Goal: Task Accomplishment & Management: Use online tool/utility

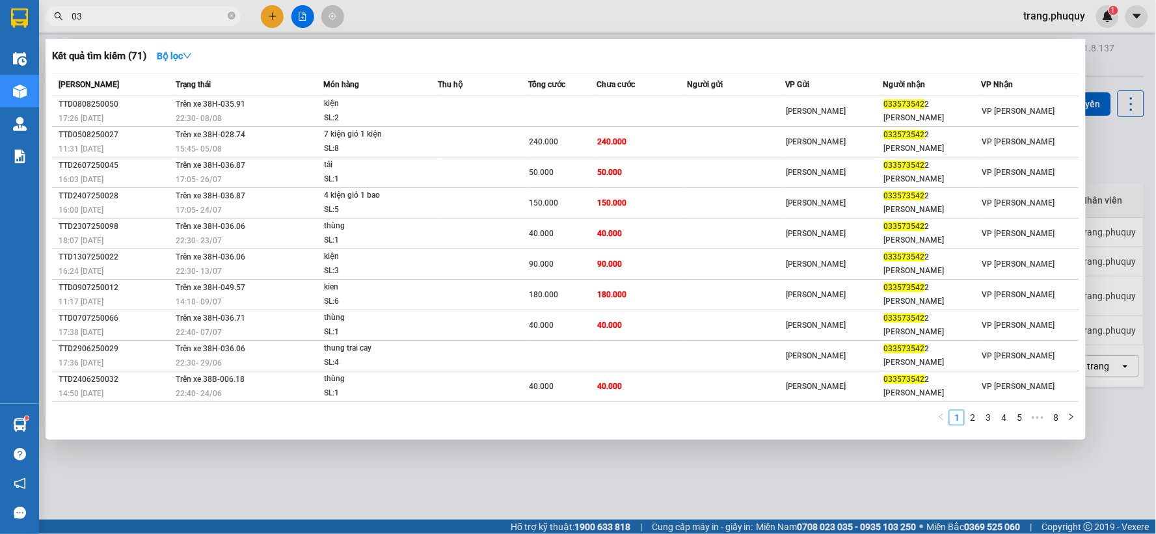
type input "0"
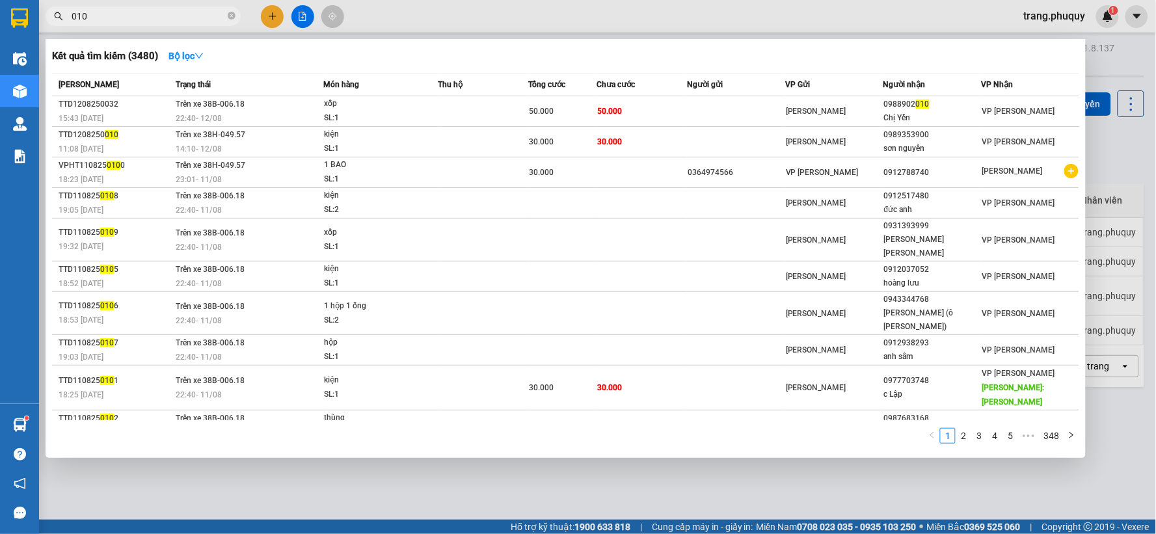
drag, startPoint x: 92, startPoint y: 14, endPoint x: 70, endPoint y: 20, distance: 23.1
click at [70, 20] on span "010" at bounding box center [143, 17] width 195 height 20
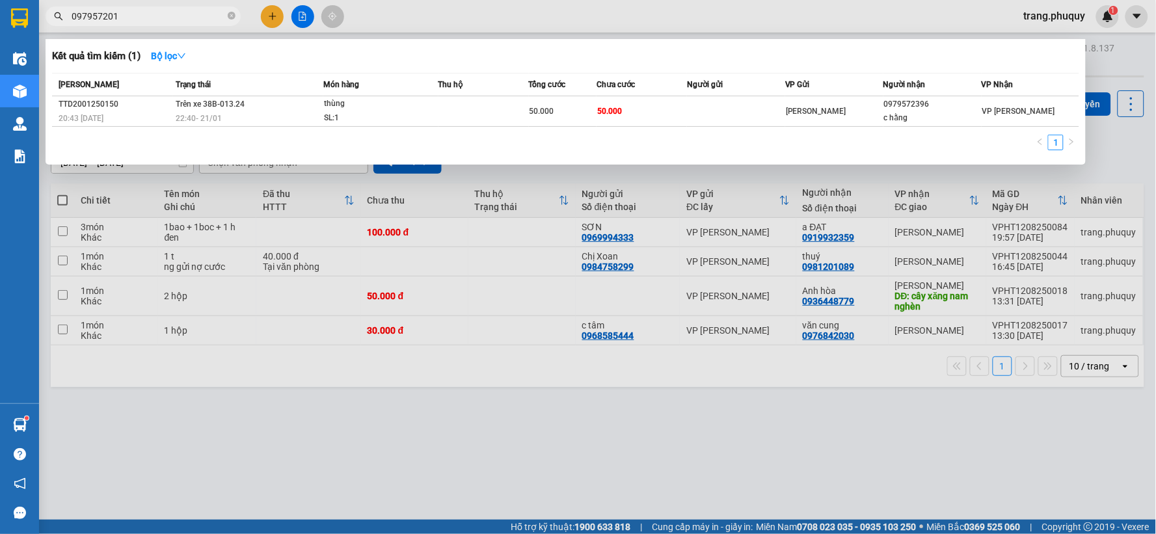
type input "0979572010"
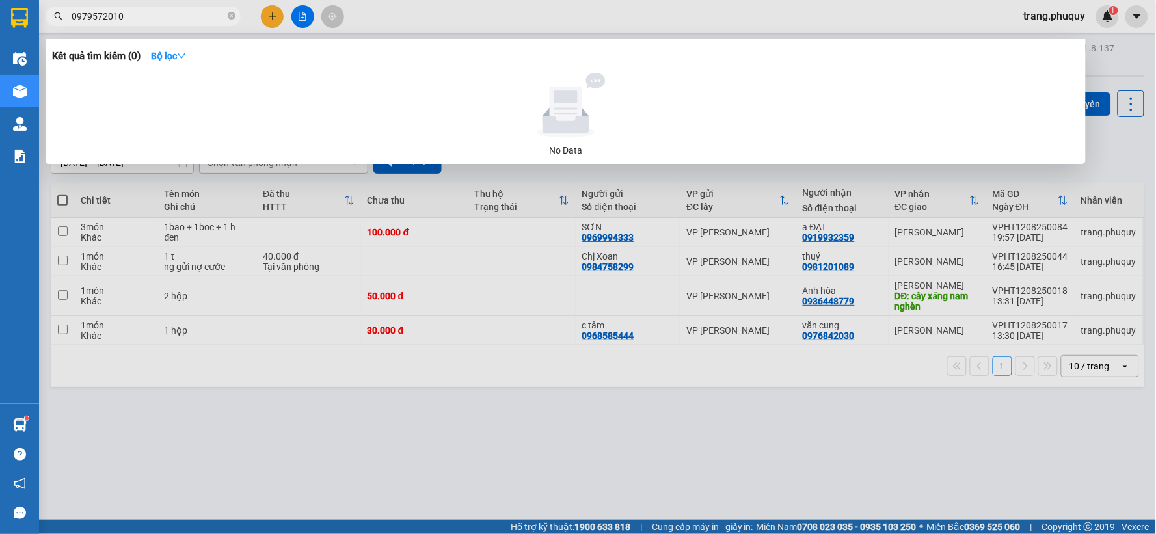
drag, startPoint x: 145, startPoint y: 15, endPoint x: 68, endPoint y: 15, distance: 77.4
click at [68, 15] on span "0979572010" at bounding box center [143, 17] width 195 height 20
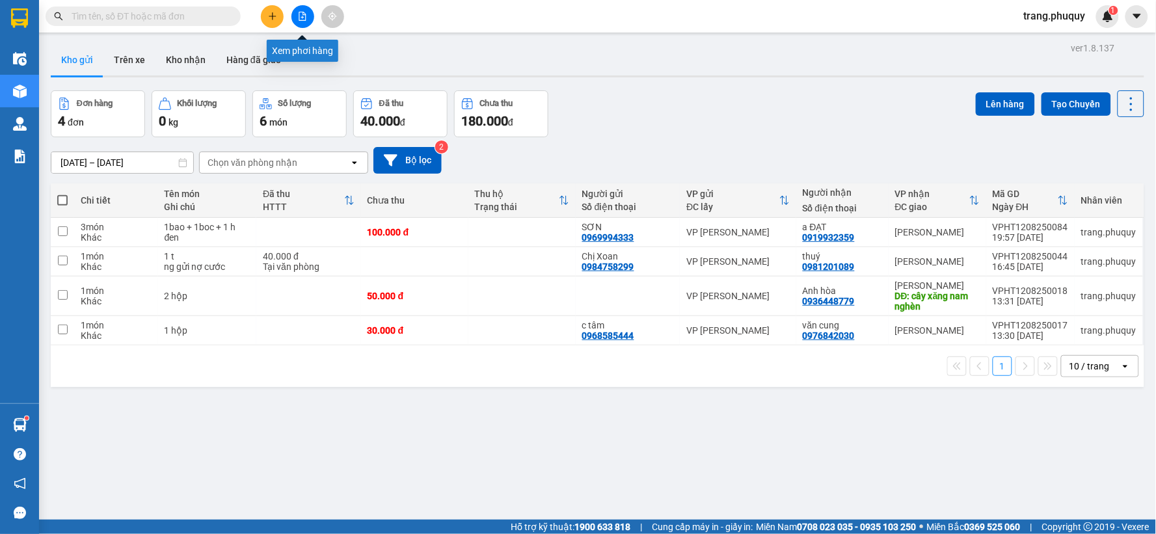
click at [306, 17] on icon "file-add" at bounding box center [302, 16] width 9 height 9
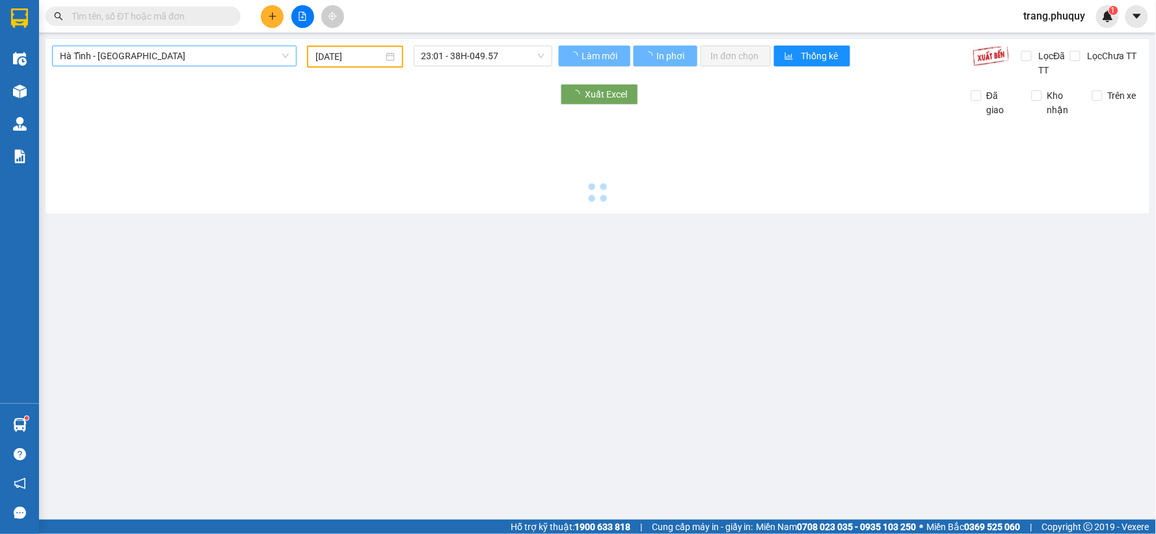
type input "[DATE]"
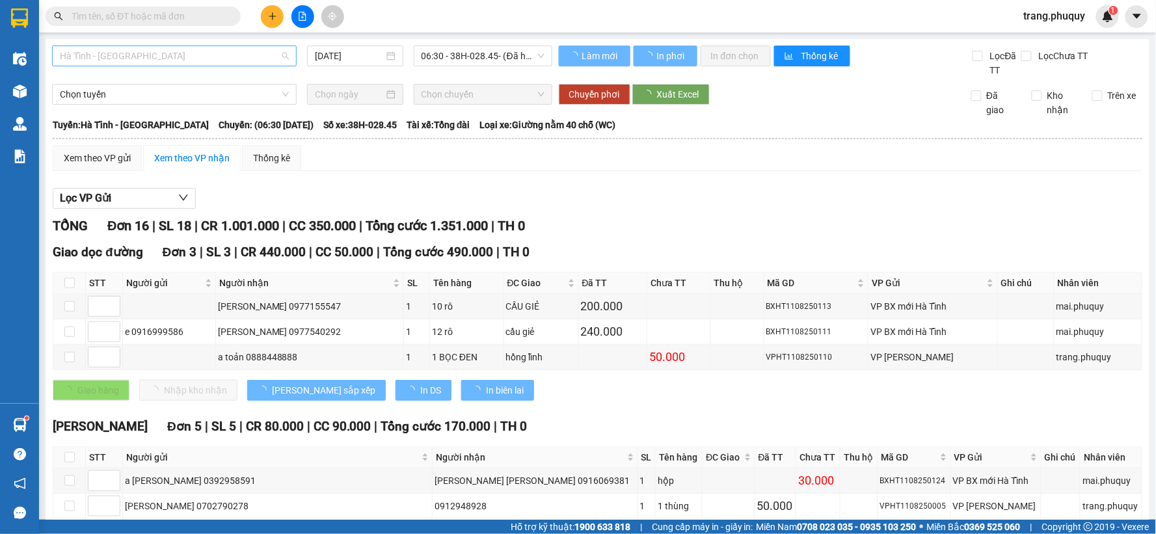
click at [120, 63] on span "Hà Tĩnh - [GEOGRAPHIC_DATA]" at bounding box center [174, 56] width 229 height 20
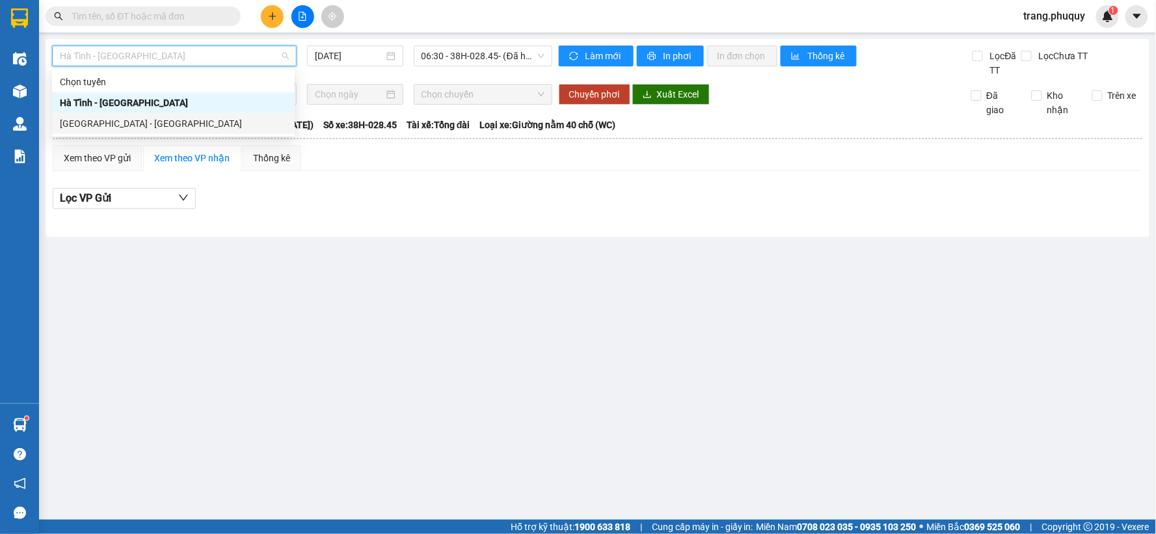
click at [115, 124] on div "[GEOGRAPHIC_DATA] - [GEOGRAPHIC_DATA]" at bounding box center [173, 123] width 227 height 14
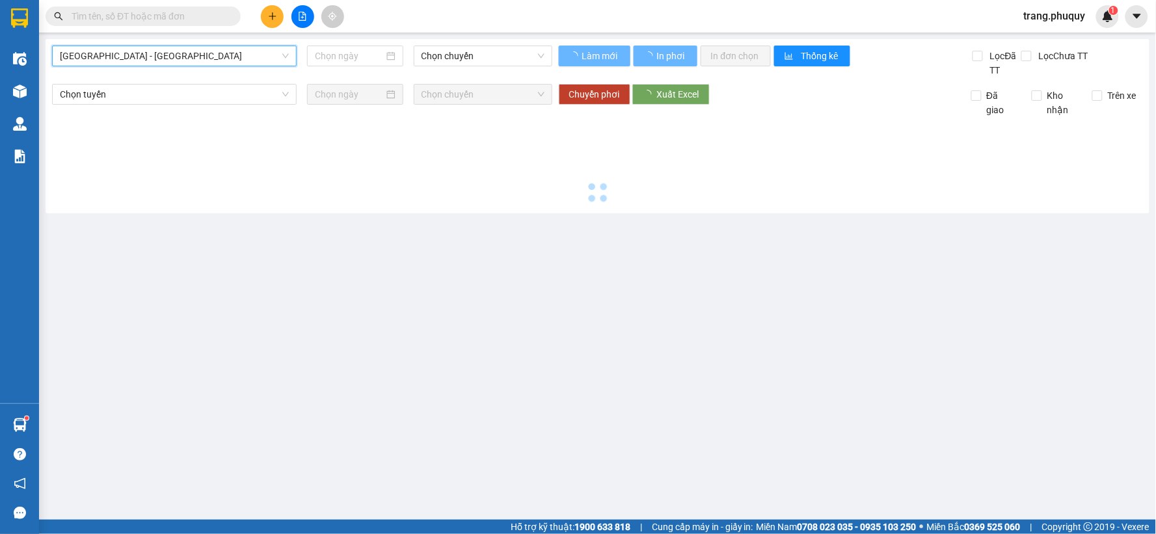
type input "[DATE]"
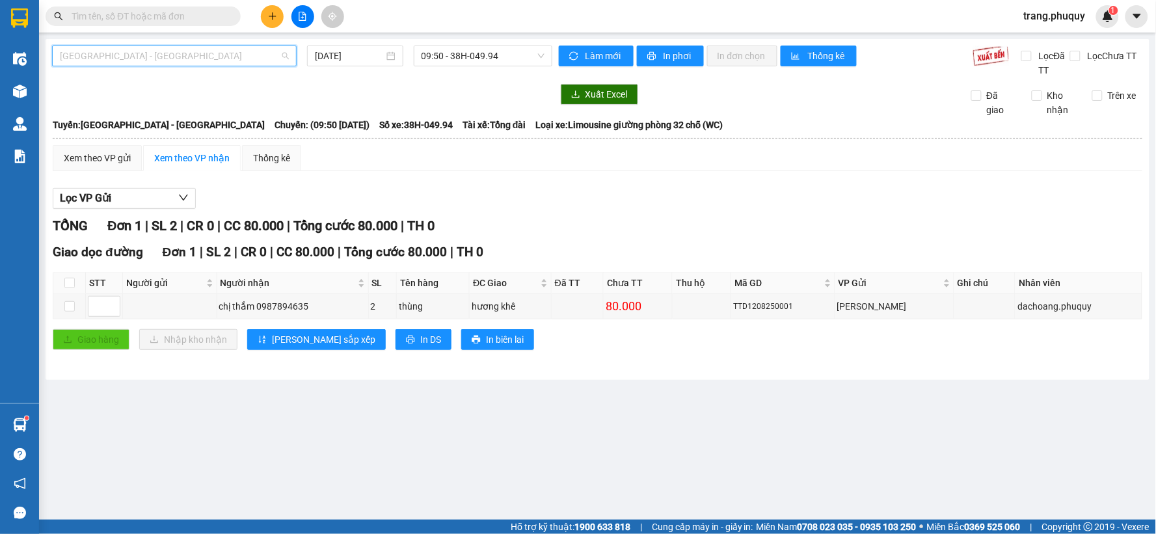
click at [189, 59] on span "[GEOGRAPHIC_DATA] - [GEOGRAPHIC_DATA]" at bounding box center [174, 56] width 229 height 20
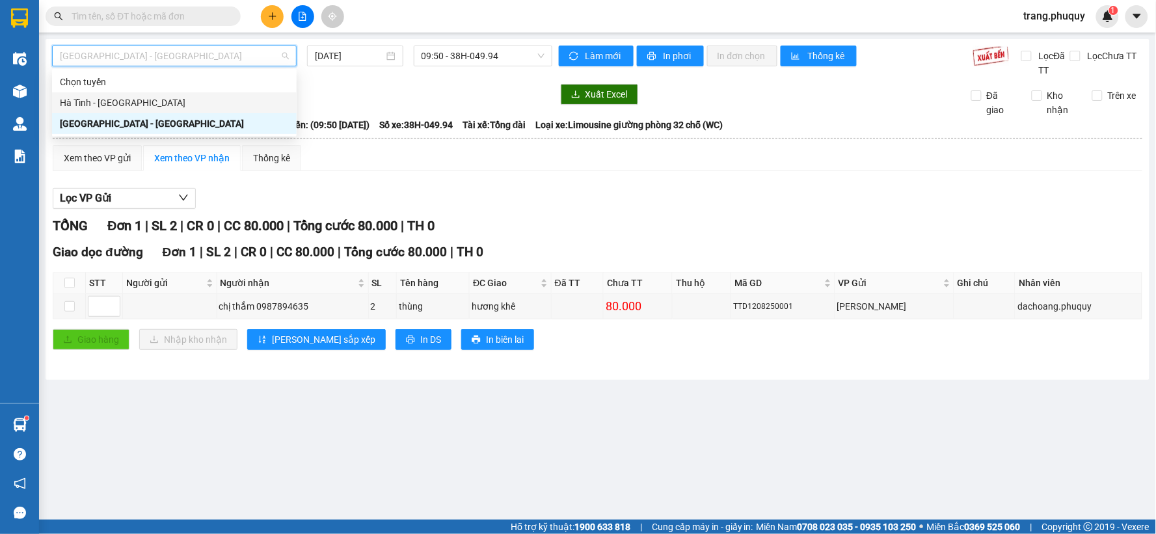
click at [130, 105] on div "Hà Tĩnh - [GEOGRAPHIC_DATA]" at bounding box center [174, 103] width 229 height 14
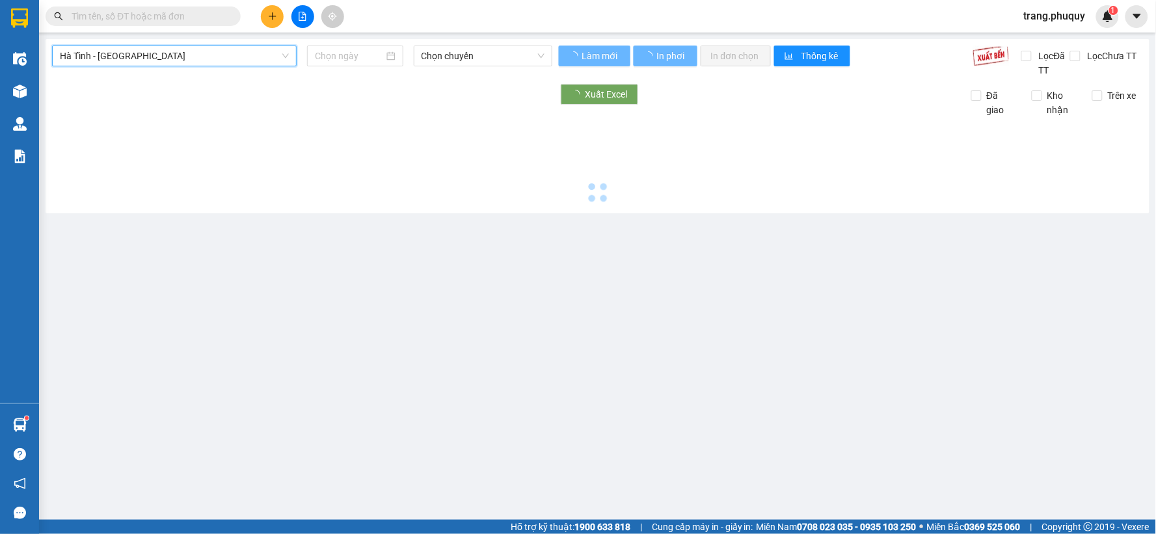
type input "[DATE]"
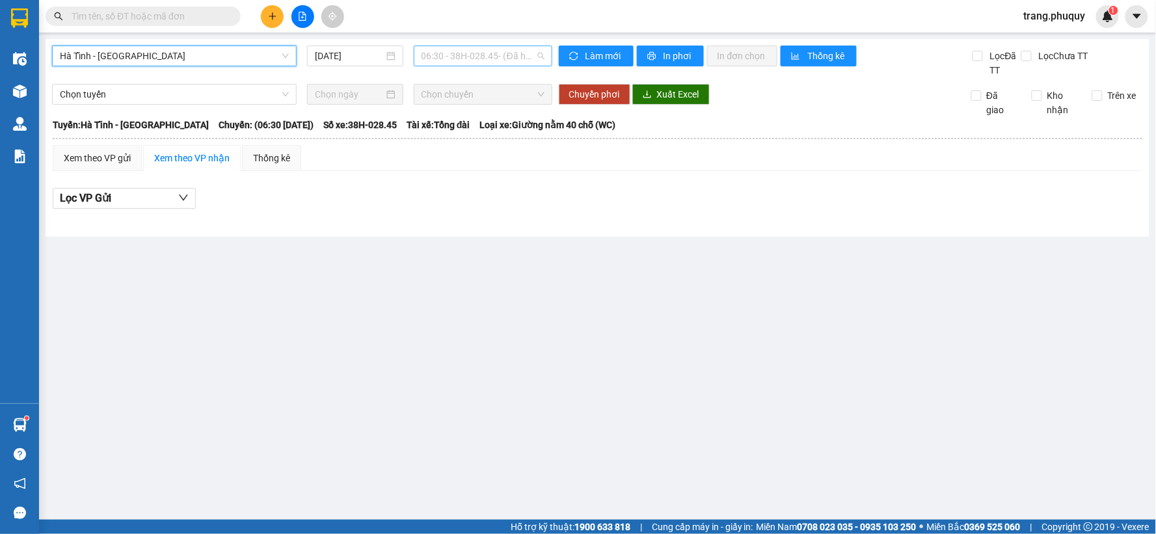
click at [453, 61] on span "06:30 - 38H-028.45 - (Đã hủy)" at bounding box center [483, 56] width 123 height 20
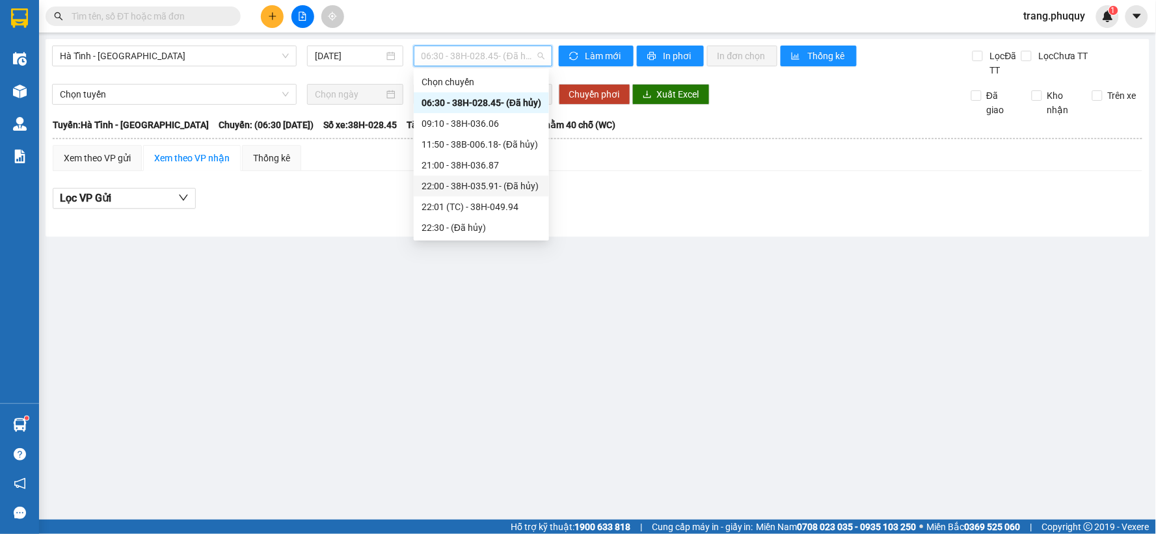
scroll to position [42, 0]
click at [479, 222] on div "23:01 - 38H-049.57" at bounding box center [482, 228] width 120 height 14
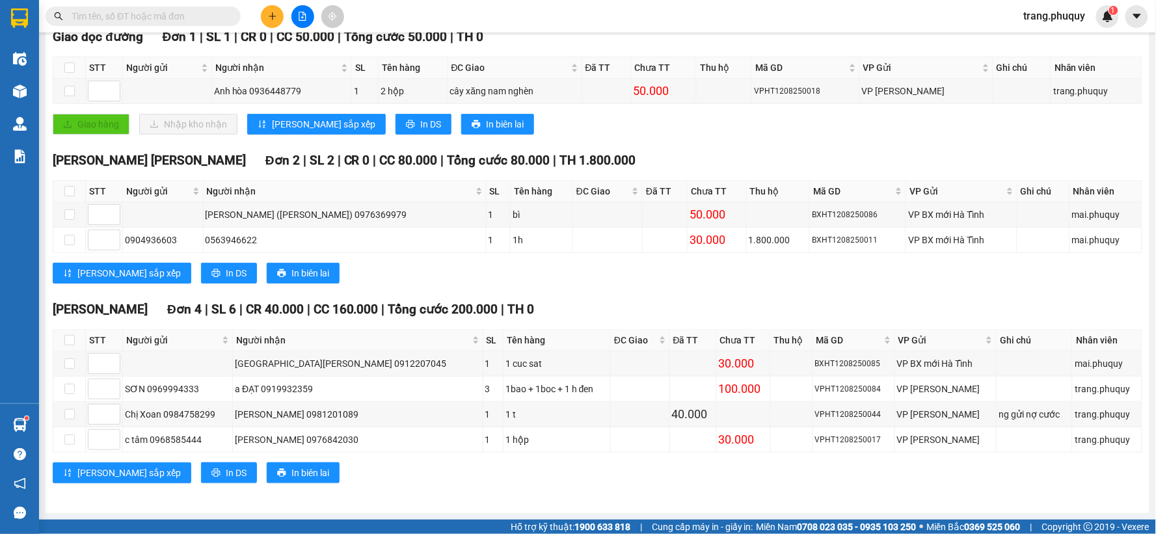
scroll to position [217, 0]
drag, startPoint x: 120, startPoint y: 437, endPoint x: 576, endPoint y: 432, distance: 455.4
click at [576, 432] on tr "c tâm 0968585444 [PERSON_NAME] 0976842030 1 1 hộp 30.000 VPHT1208250017 VP [PER…" at bounding box center [597, 439] width 1089 height 25
click at [532, 470] on div "[PERSON_NAME] sắp xếp In DS In biên lai" at bounding box center [598, 473] width 1090 height 21
